Goal: Transaction & Acquisition: Purchase product/service

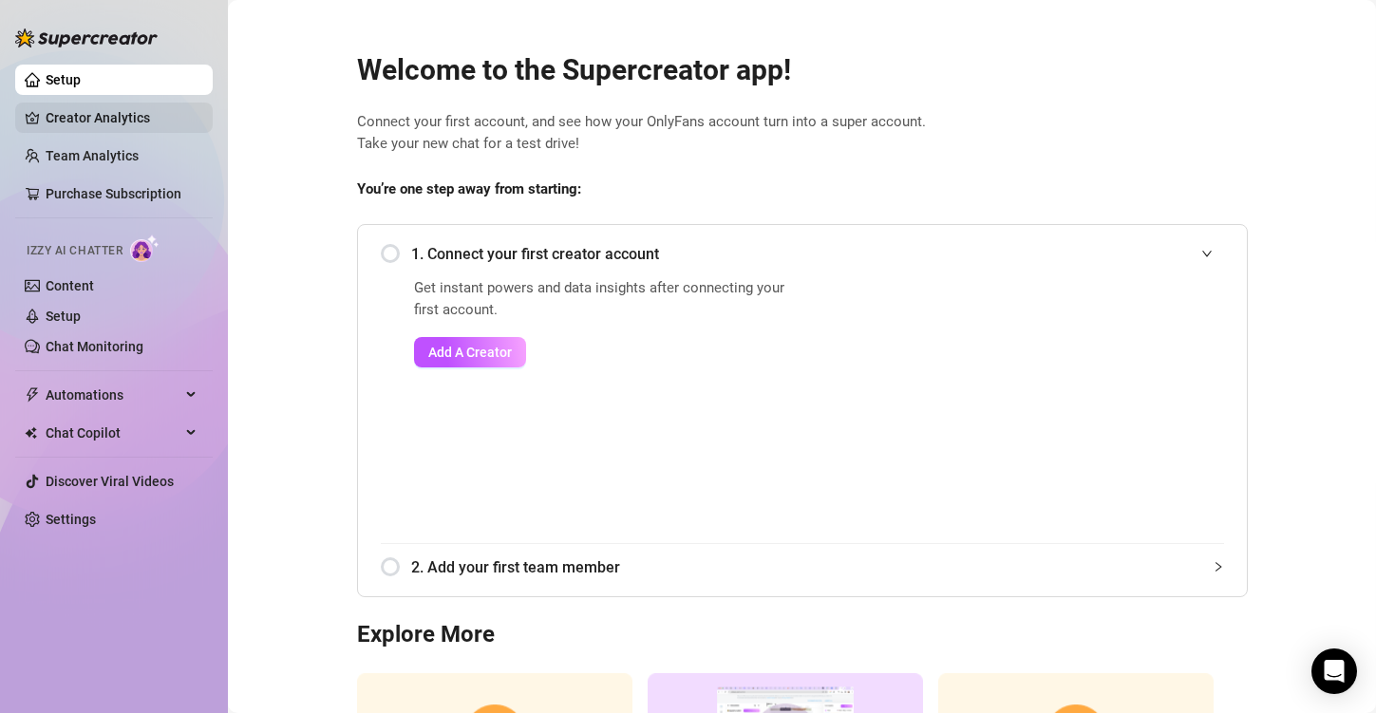
click at [120, 110] on link "Creator Analytics" at bounding box center [122, 118] width 152 height 30
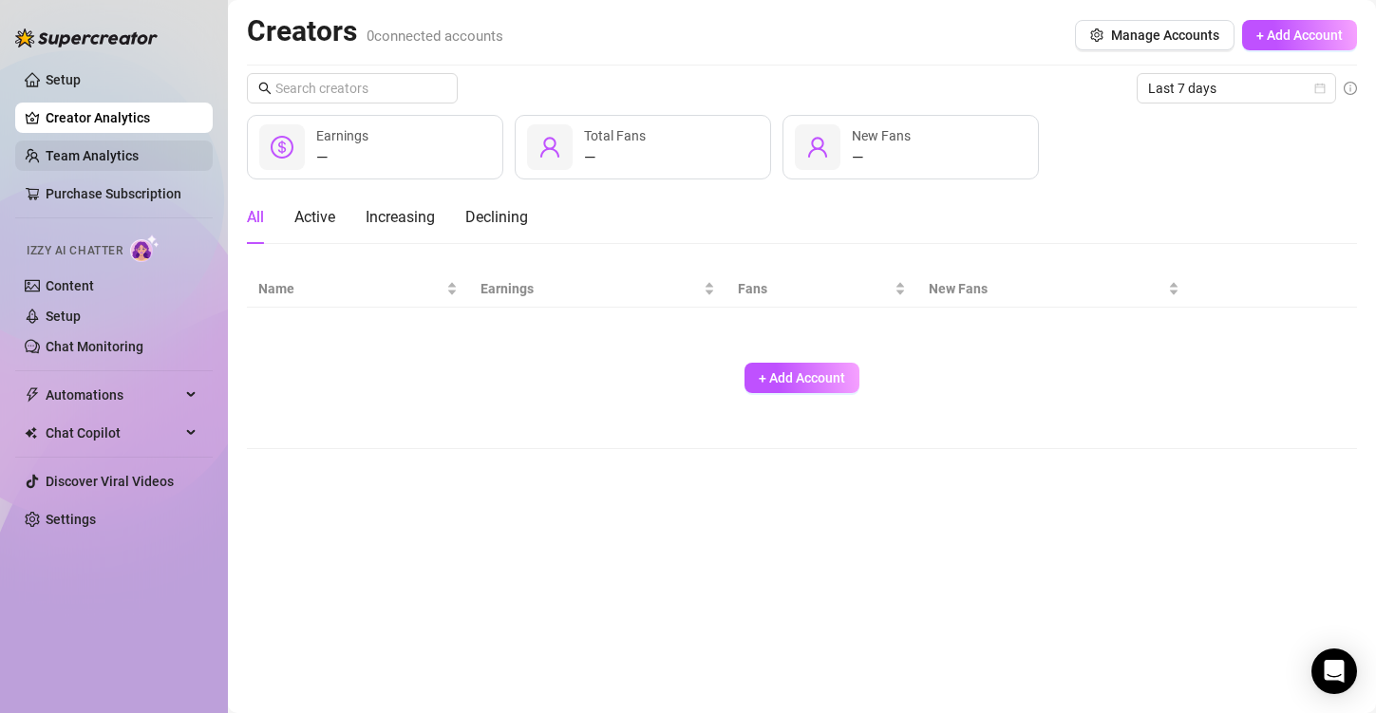
click at [115, 152] on link "Team Analytics" at bounding box center [92, 155] width 93 height 15
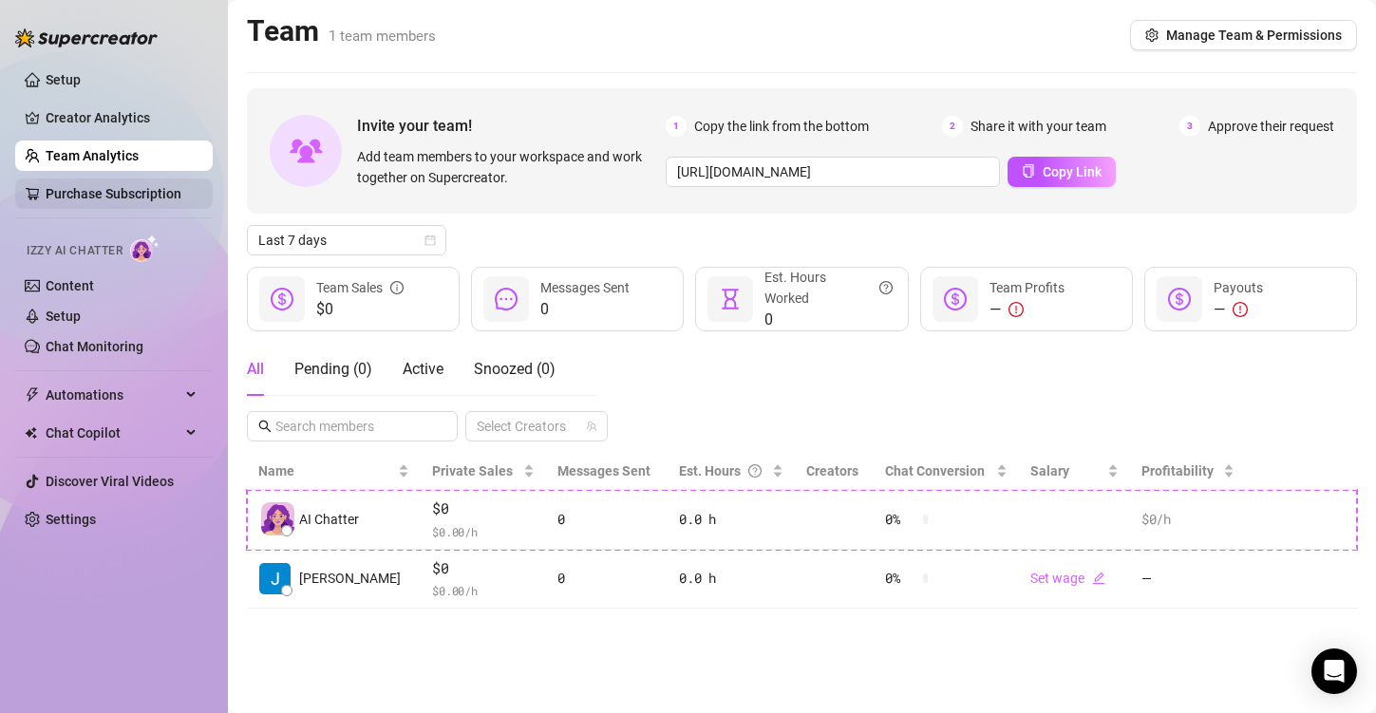
click at [136, 193] on link "Purchase Subscription" at bounding box center [114, 193] width 136 height 15
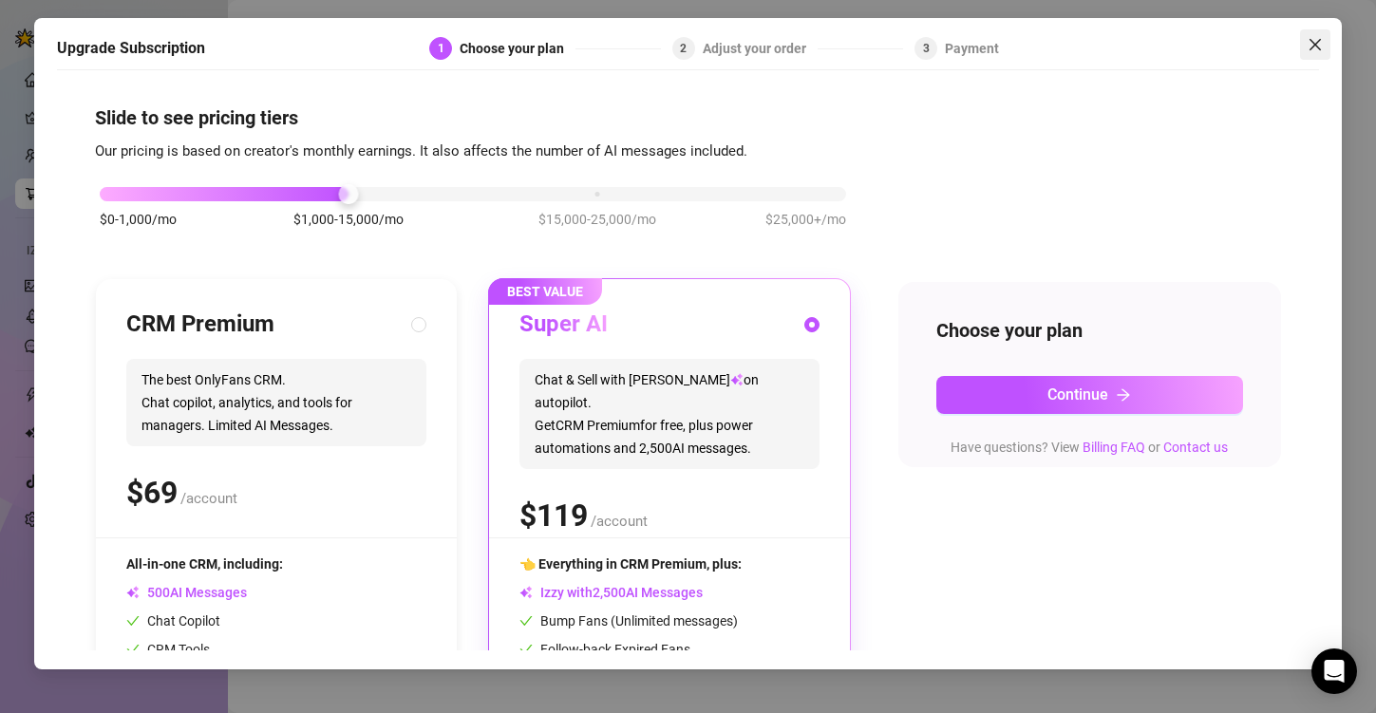
click at [1315, 37] on icon "close" at bounding box center [1314, 44] width 15 height 15
